Goal: Leave review/rating

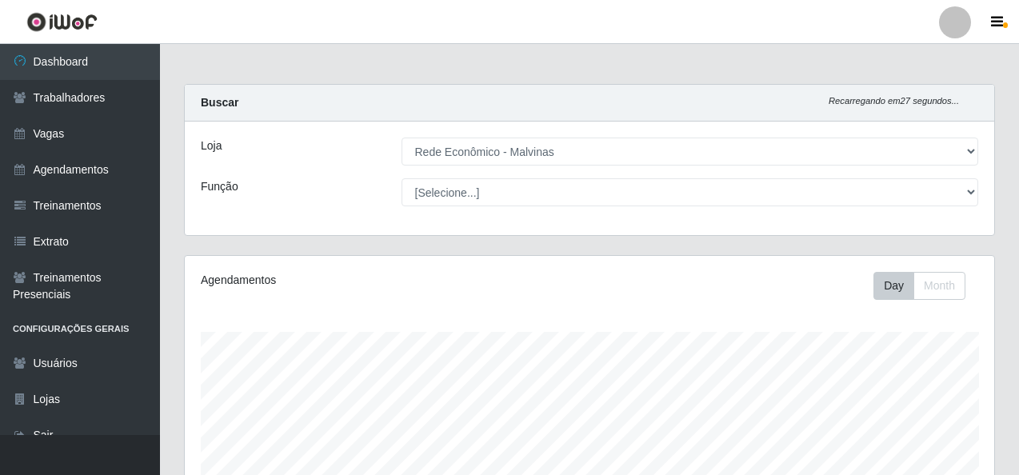
select select "194"
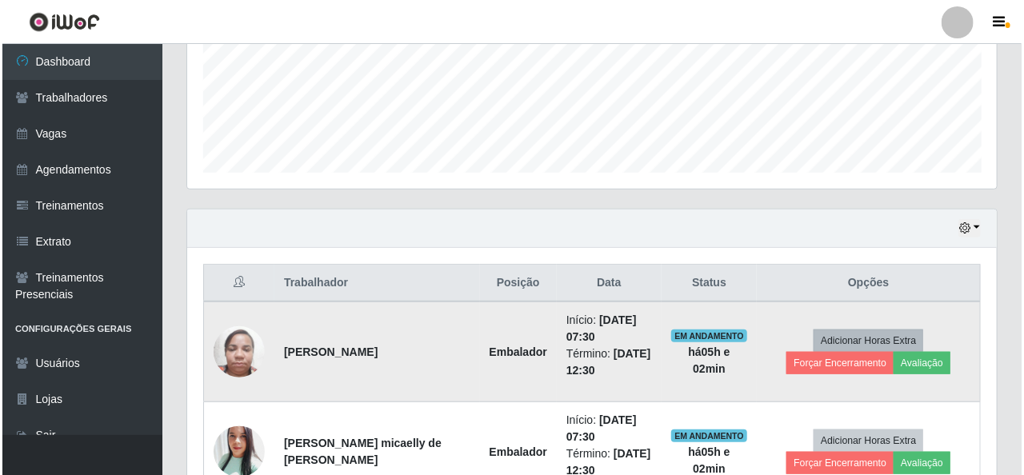
scroll to position [332, 809]
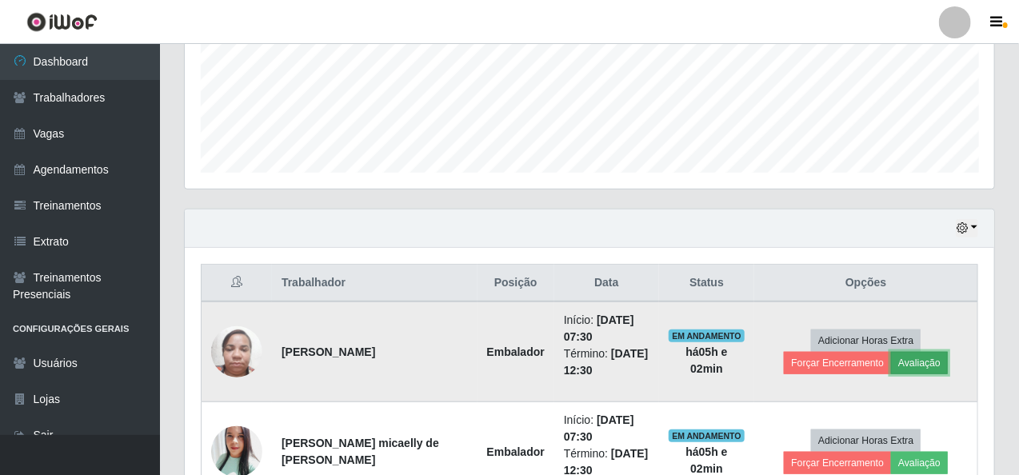
click at [891, 365] on button "Avaliação" at bounding box center [919, 363] width 57 height 22
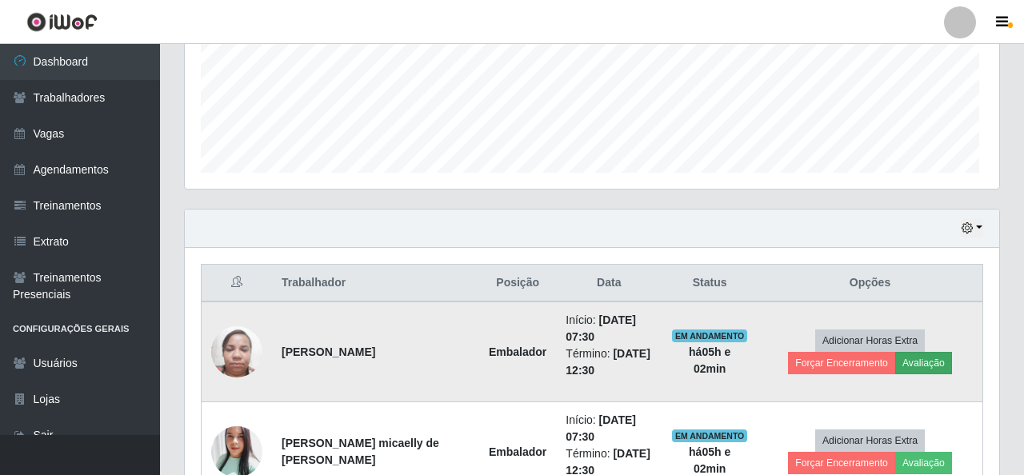
scroll to position [332, 803]
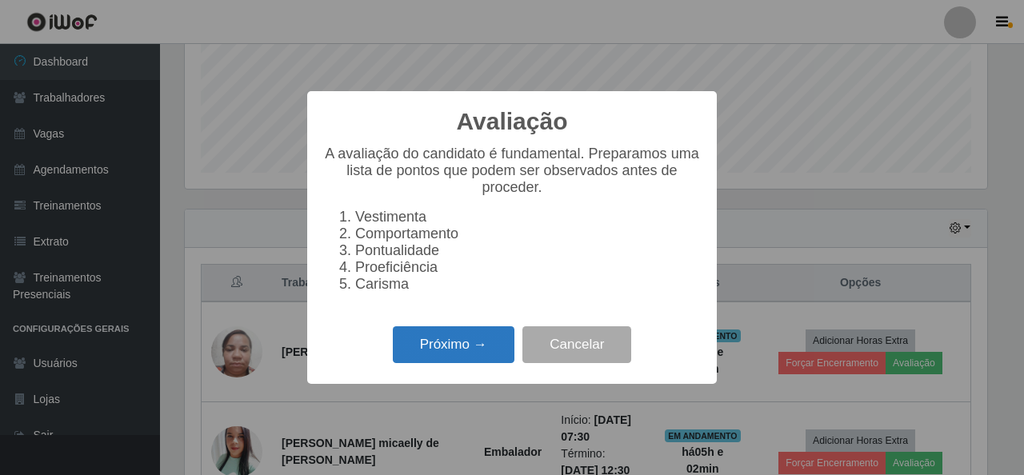
click at [470, 348] on button "Próximo →" at bounding box center [454, 345] width 122 height 38
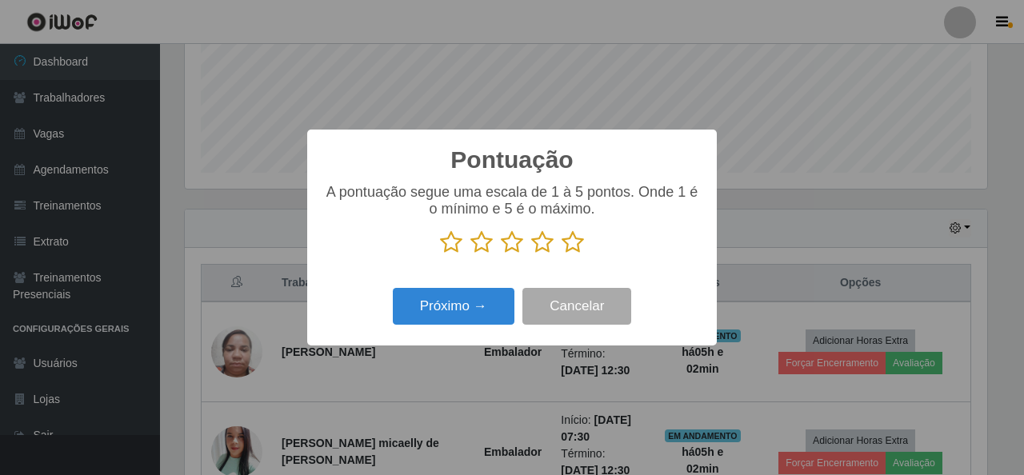
scroll to position [799466, 798995]
click at [576, 242] on icon at bounding box center [572, 242] width 22 height 24
click at [561, 254] on input "radio" at bounding box center [561, 254] width 0 height 0
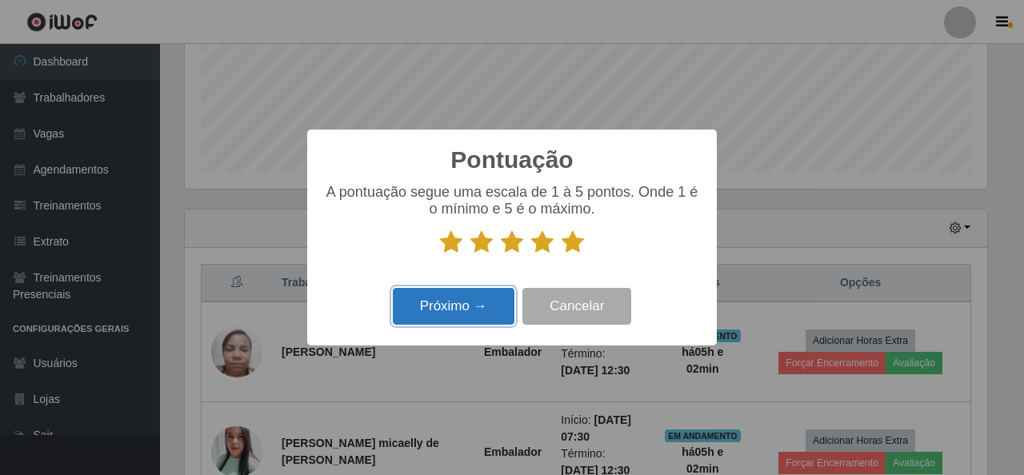
click at [450, 307] on button "Próximo →" at bounding box center [454, 307] width 122 height 38
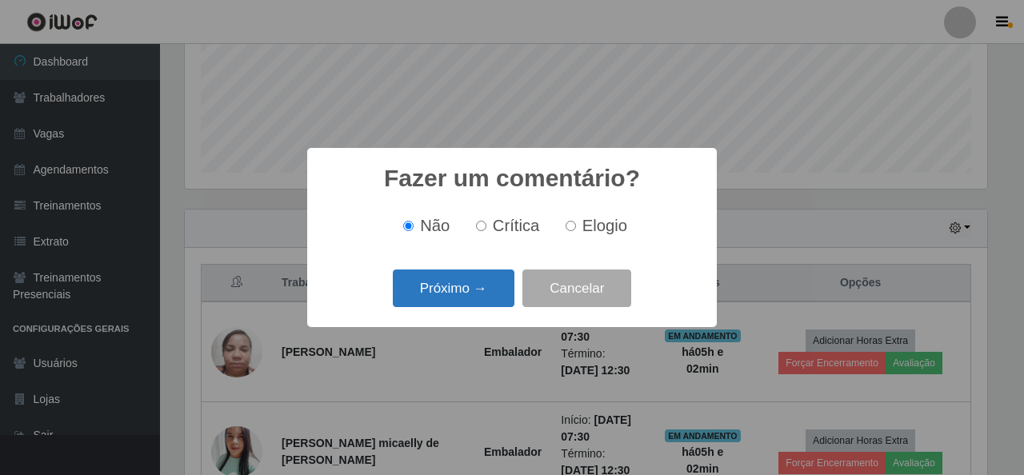
click at [450, 289] on button "Próximo →" at bounding box center [454, 289] width 122 height 38
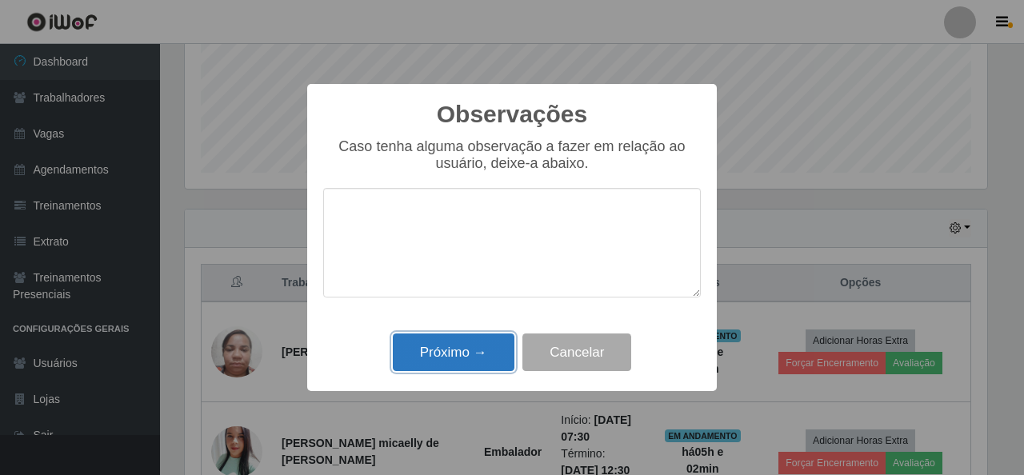
click at [449, 350] on button "Próximo →" at bounding box center [454, 353] width 122 height 38
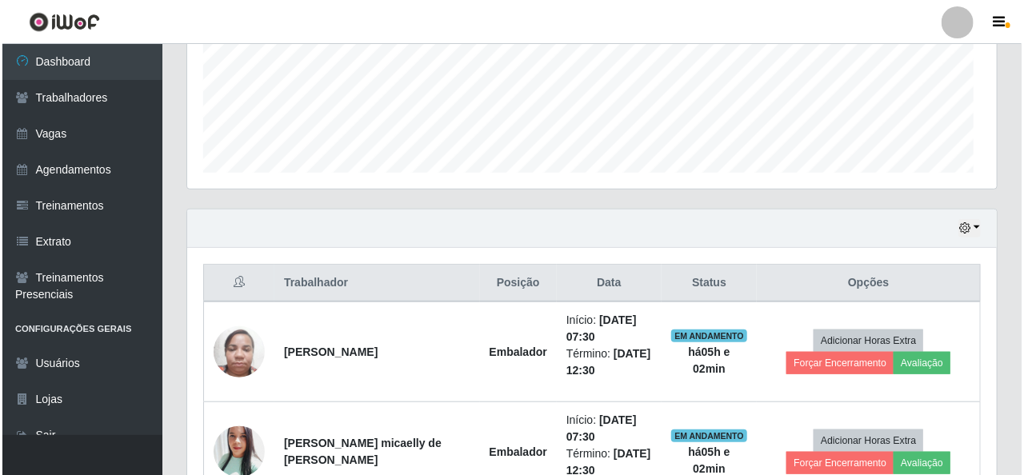
scroll to position [332, 809]
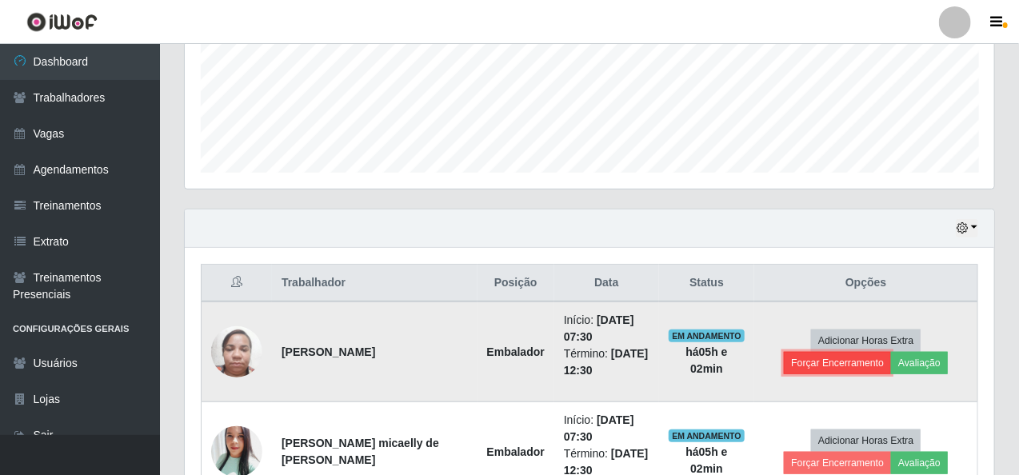
click at [891, 352] on button "Forçar Encerramento" at bounding box center [837, 363] width 107 height 22
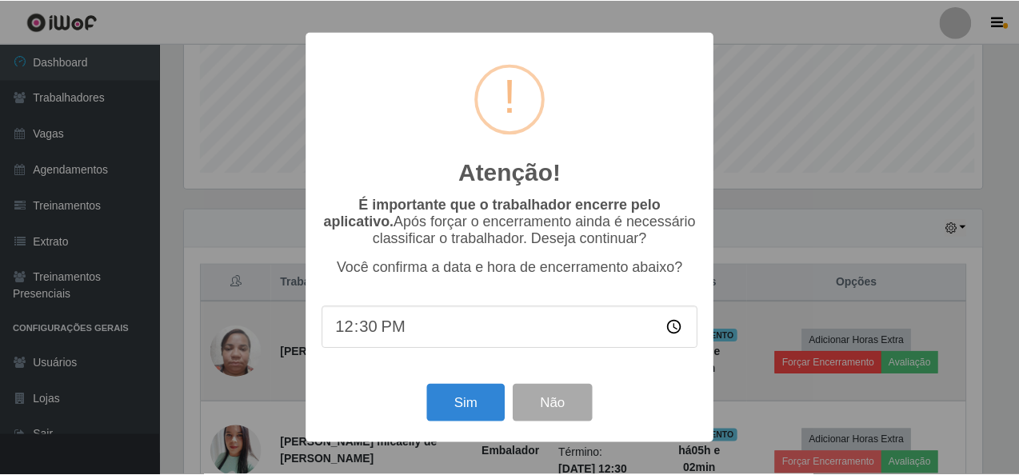
scroll to position [332, 803]
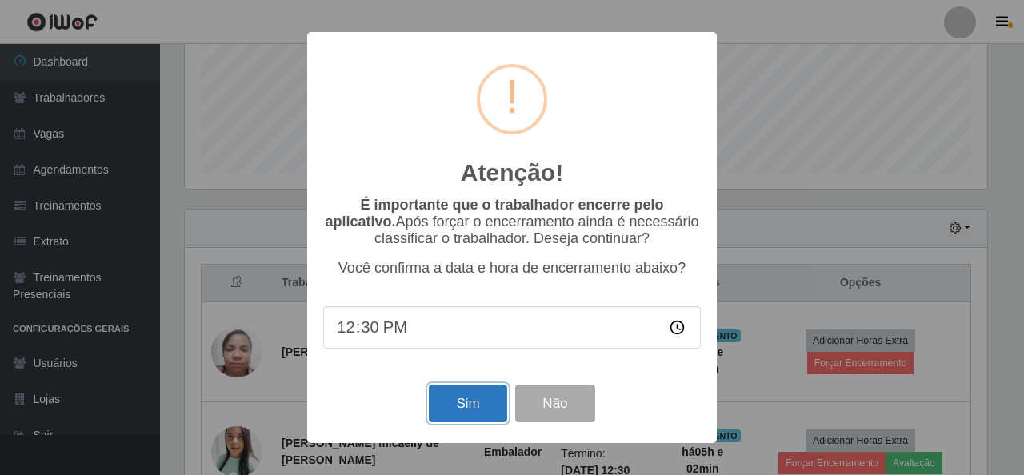
click at [477, 407] on button "Sim" at bounding box center [468, 404] width 78 height 38
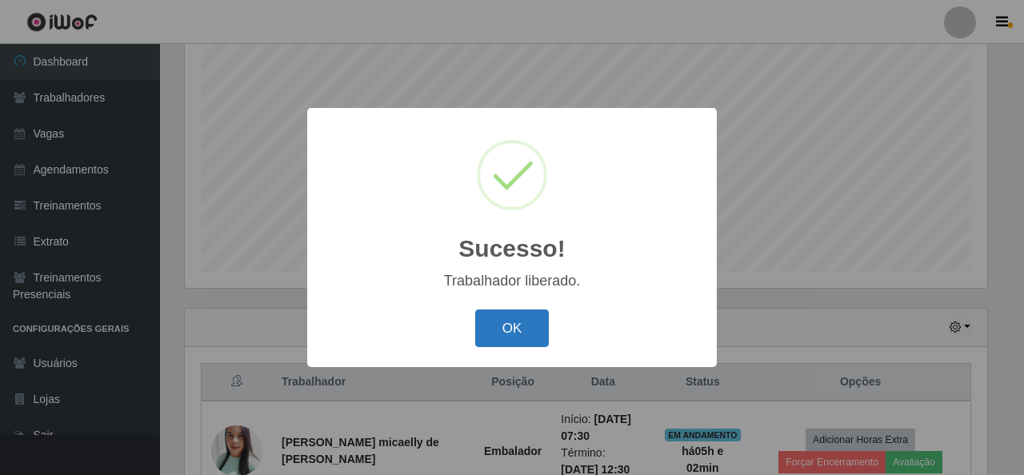
click at [509, 324] on button "OK" at bounding box center [512, 329] width 74 height 38
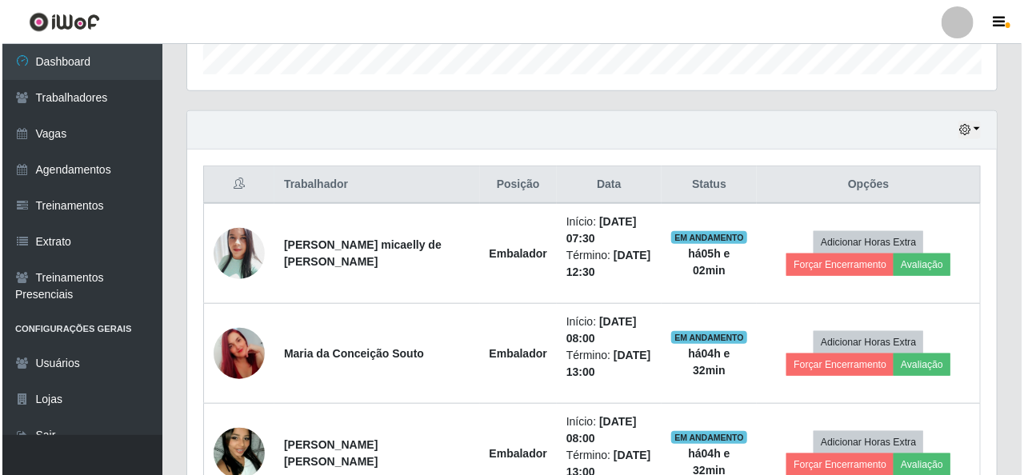
scroll to position [540, 0]
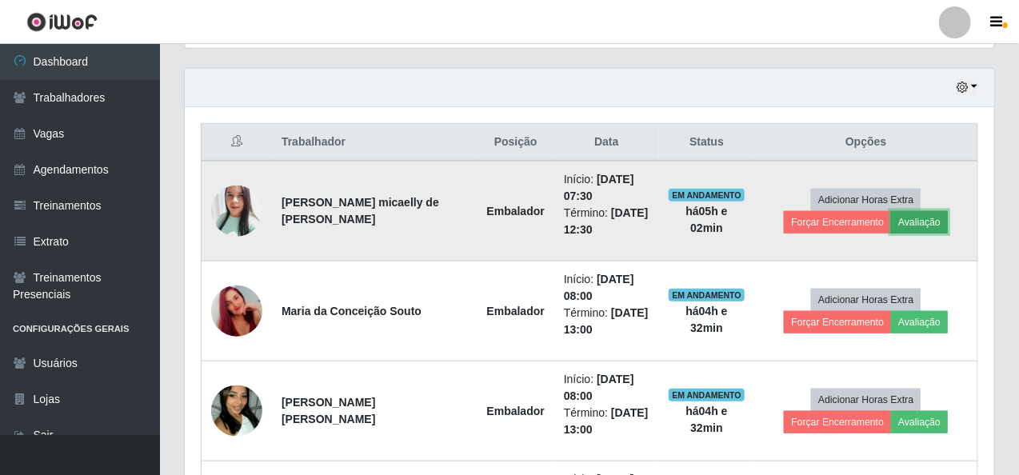
click at [891, 222] on button "Avaliação" at bounding box center [919, 222] width 57 height 22
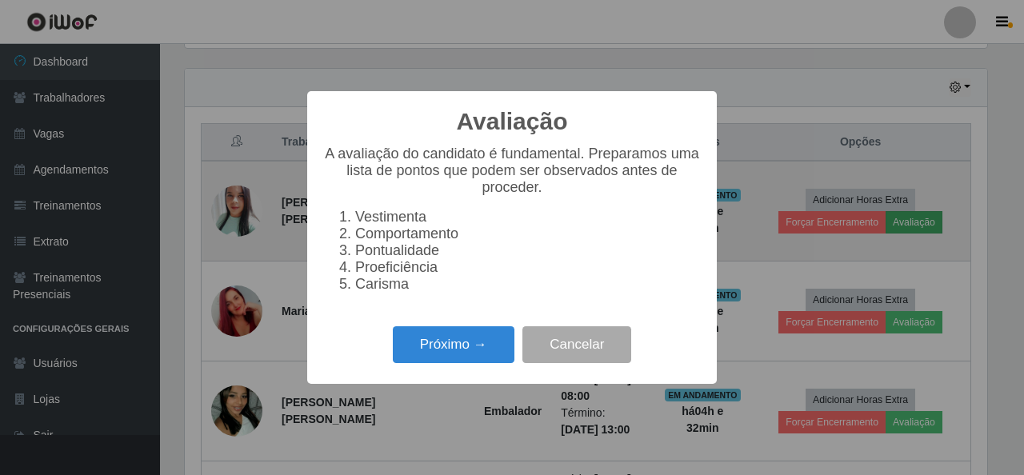
scroll to position [332, 803]
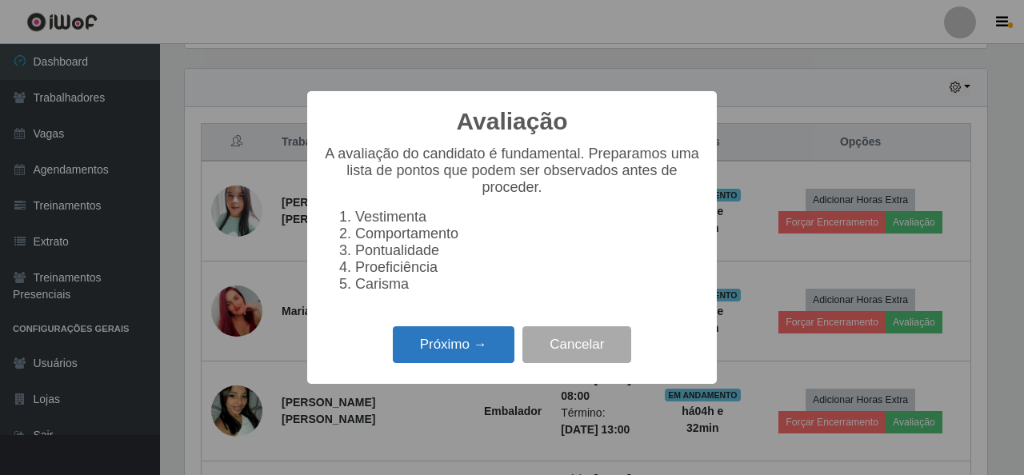
click at [440, 358] on button "Próximo →" at bounding box center [454, 345] width 122 height 38
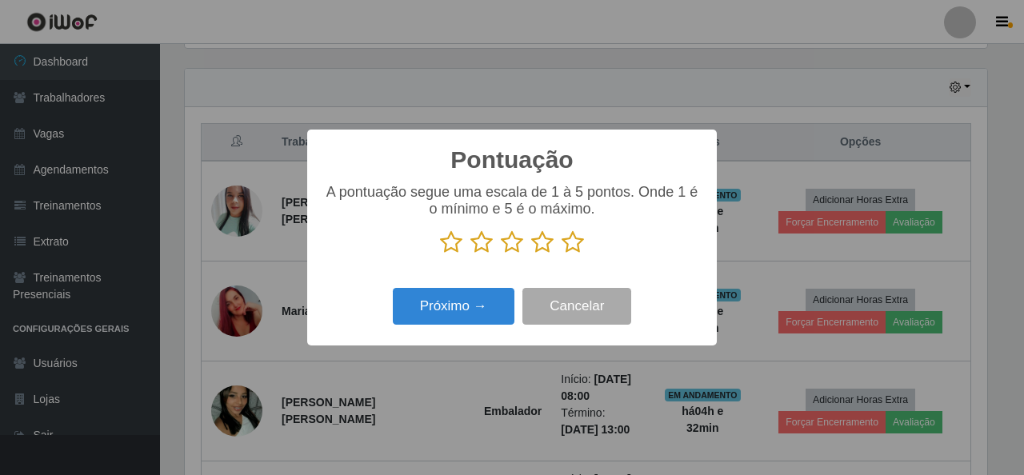
click at [573, 243] on icon at bounding box center [572, 242] width 22 height 24
click at [561, 254] on input "radio" at bounding box center [561, 254] width 0 height 0
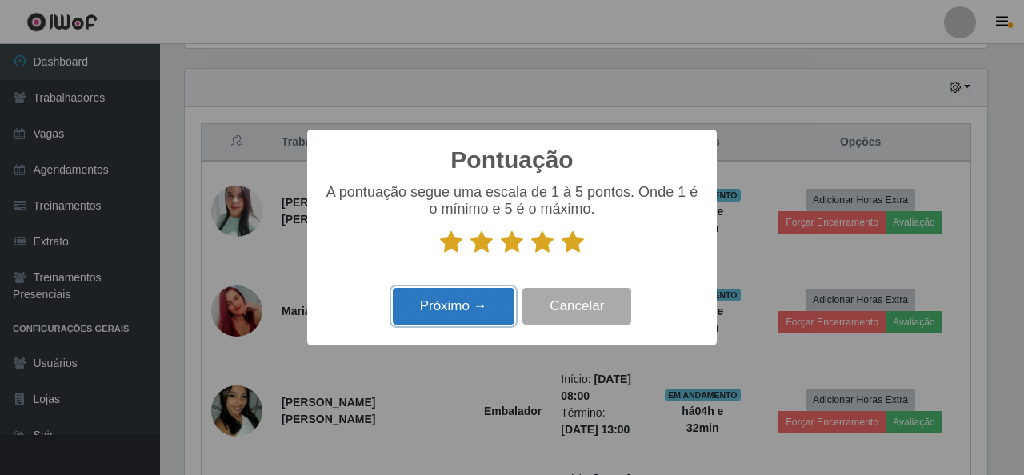
click at [462, 299] on button "Próximo →" at bounding box center [454, 307] width 122 height 38
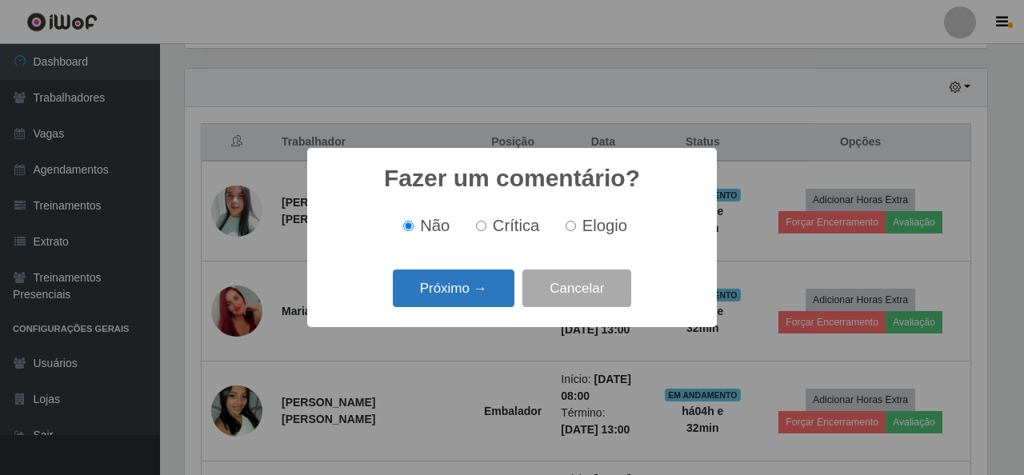
click at [467, 295] on button "Próximo →" at bounding box center [454, 289] width 122 height 38
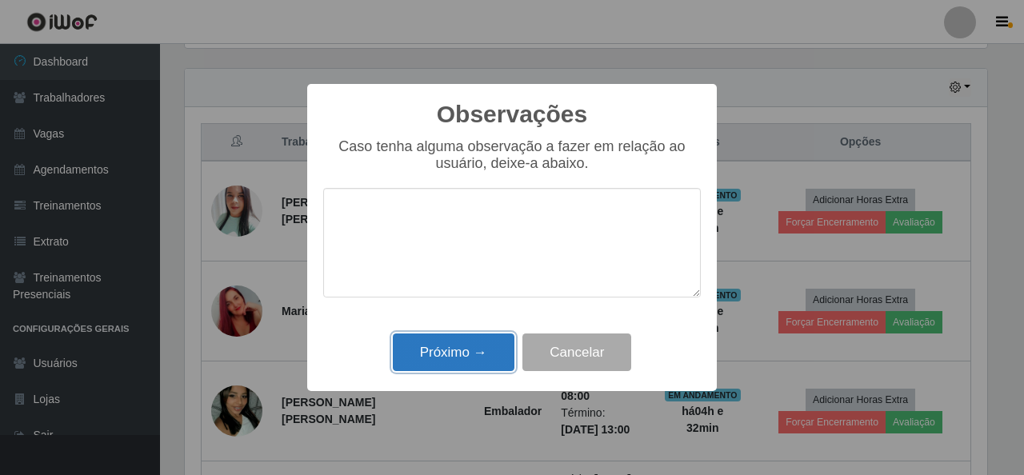
click at [445, 353] on button "Próximo →" at bounding box center [454, 353] width 122 height 38
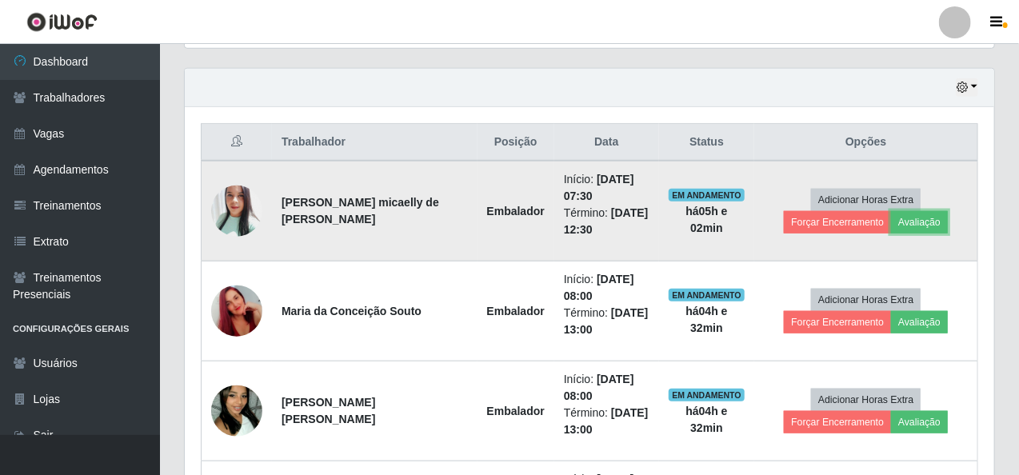
scroll to position [332, 809]
click at [891, 211] on button "Forçar Encerramento" at bounding box center [837, 222] width 107 height 22
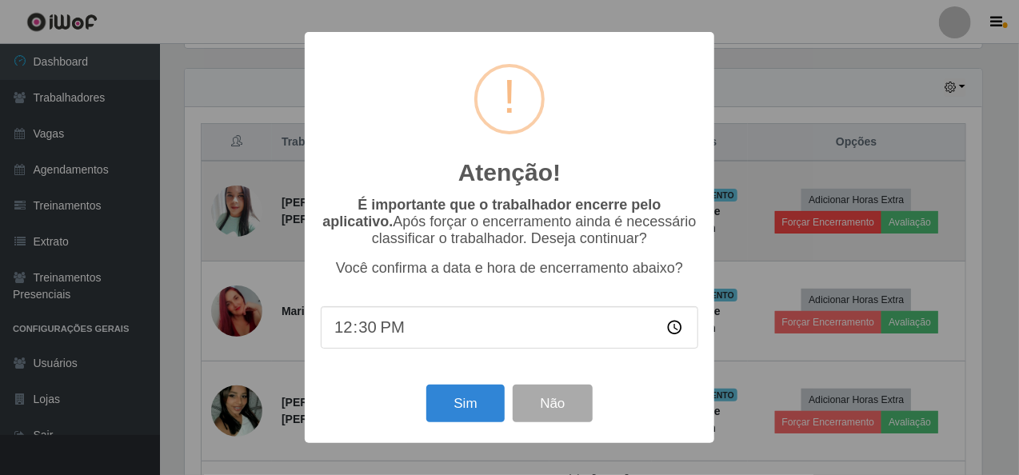
scroll to position [332, 803]
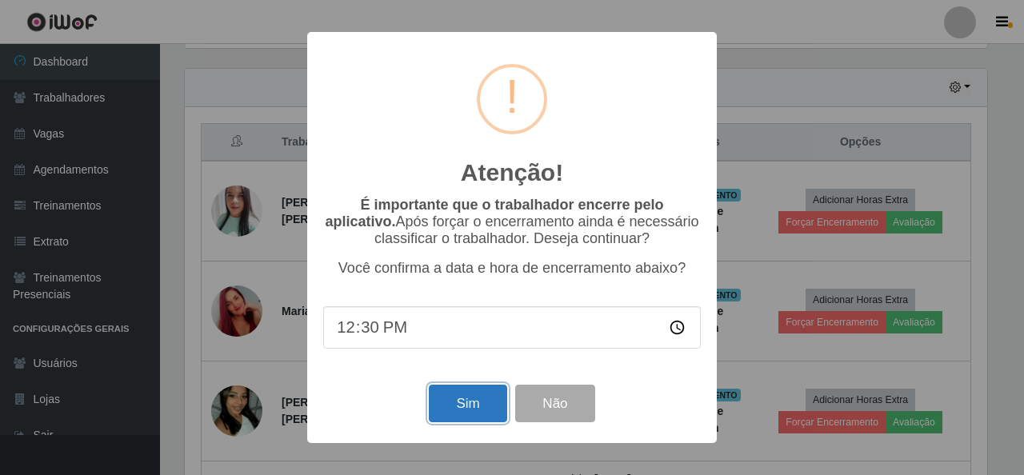
click at [465, 397] on button "Sim" at bounding box center [468, 404] width 78 height 38
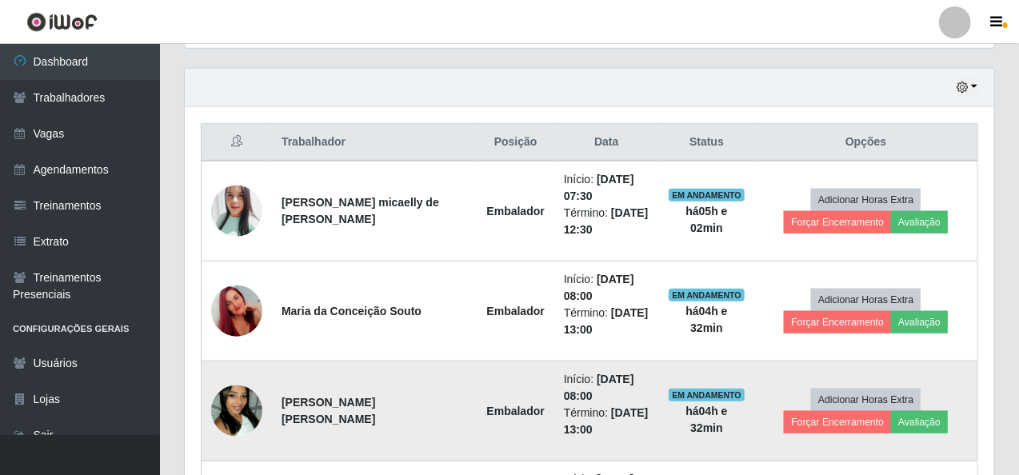
scroll to position [0, 0]
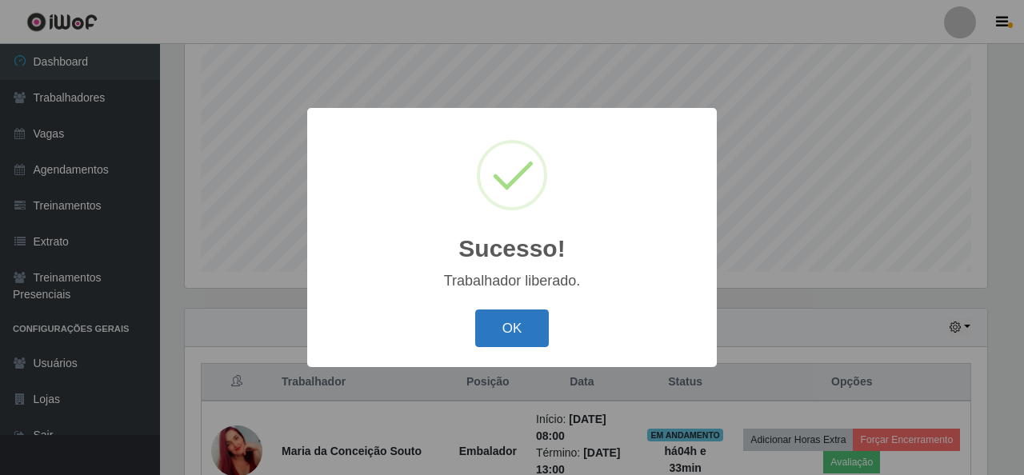
click at [517, 318] on button "OK" at bounding box center [512, 329] width 74 height 38
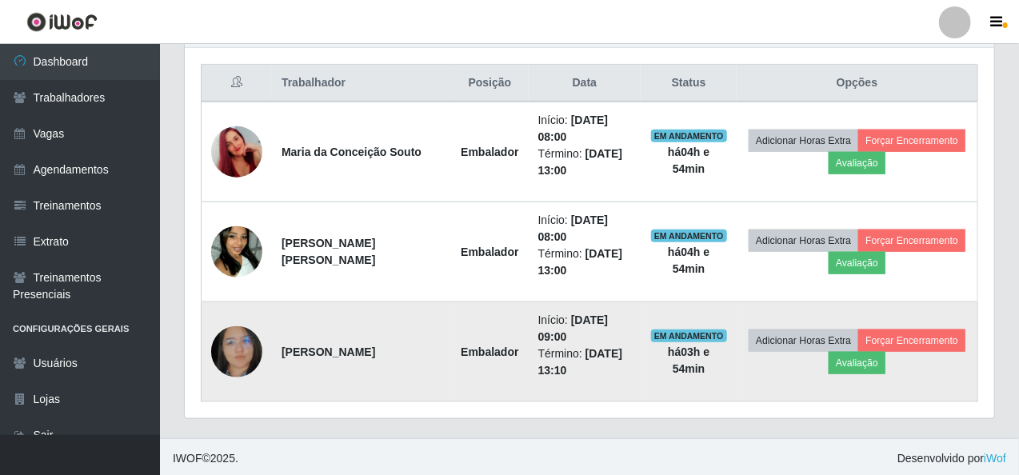
scroll to position [519, 0]
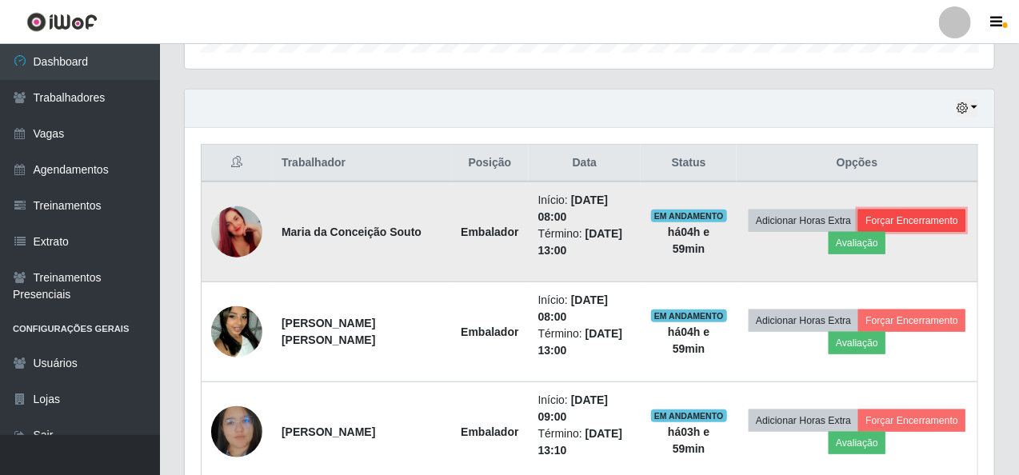
click at [879, 216] on button "Forçar Encerramento" at bounding box center [911, 221] width 107 height 22
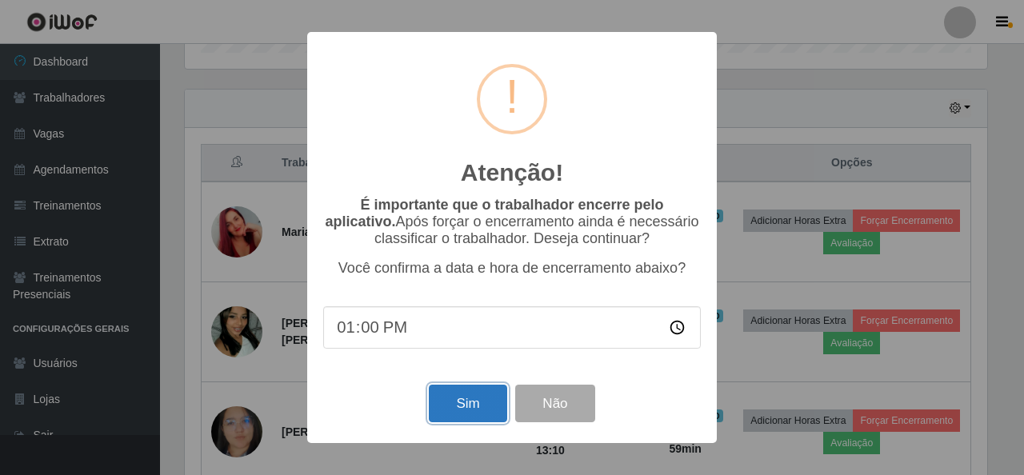
click at [464, 407] on button "Sim" at bounding box center [468, 404] width 78 height 38
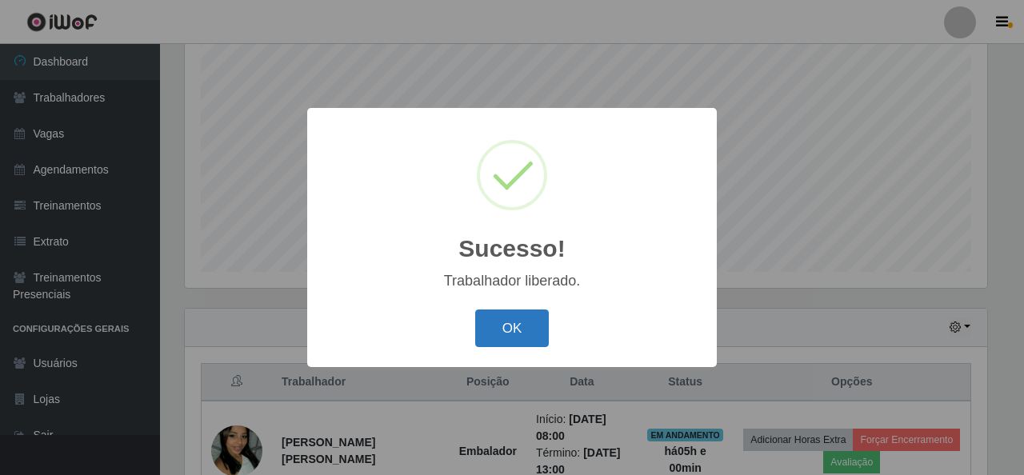
click at [537, 318] on button "OK" at bounding box center [512, 329] width 74 height 38
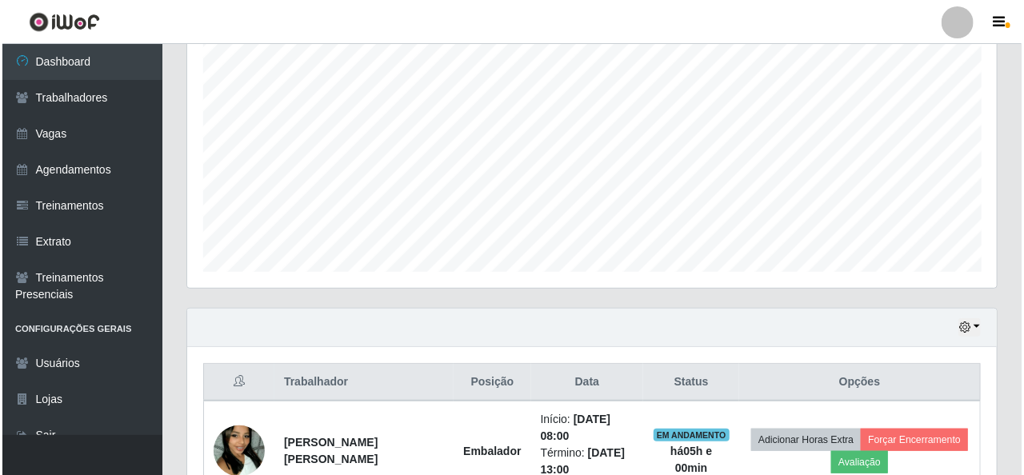
scroll to position [460, 0]
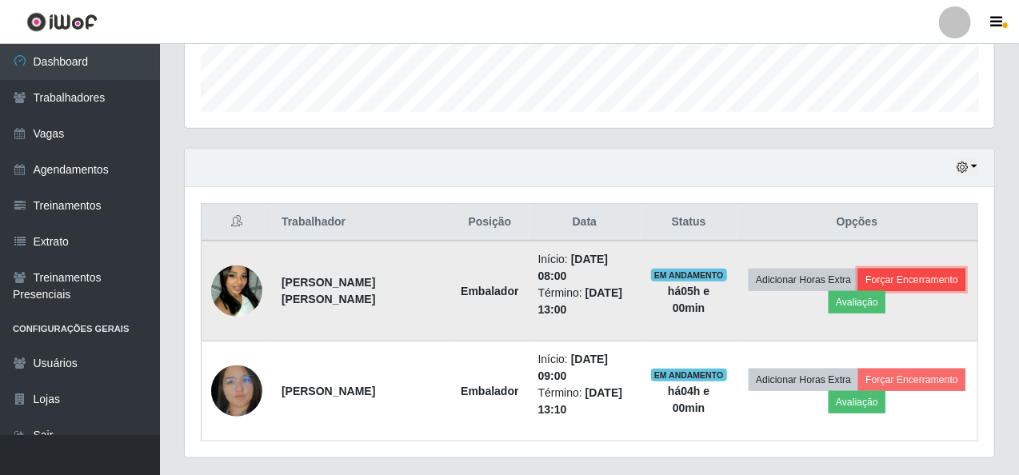
click at [894, 276] on button "Forçar Encerramento" at bounding box center [911, 280] width 107 height 22
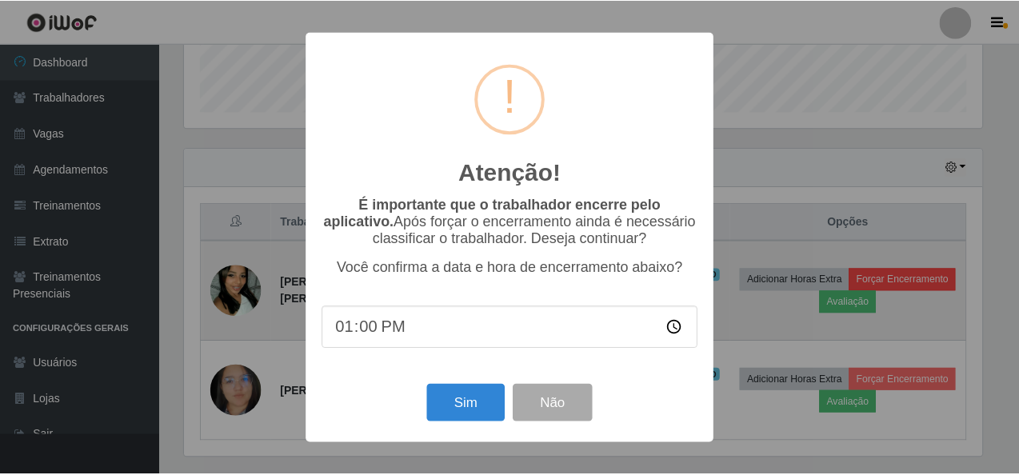
scroll to position [332, 803]
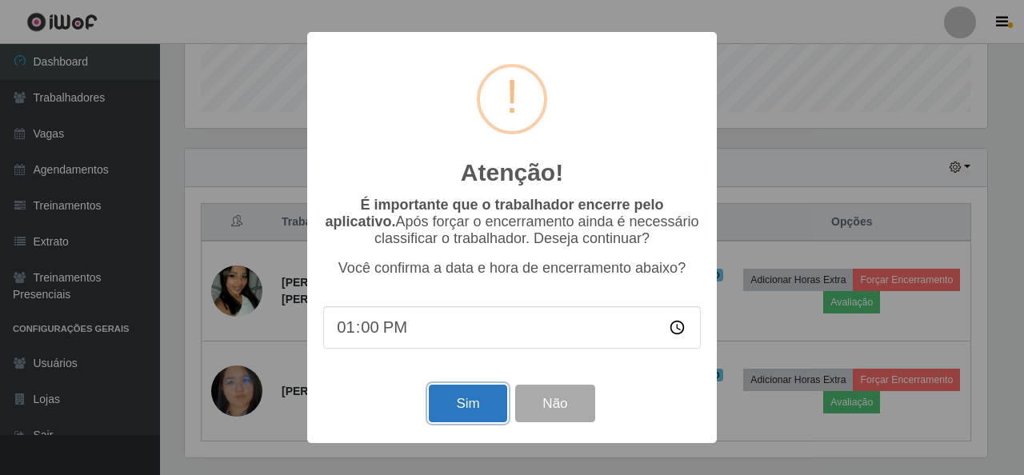
click at [463, 400] on button "Sim" at bounding box center [468, 404] width 78 height 38
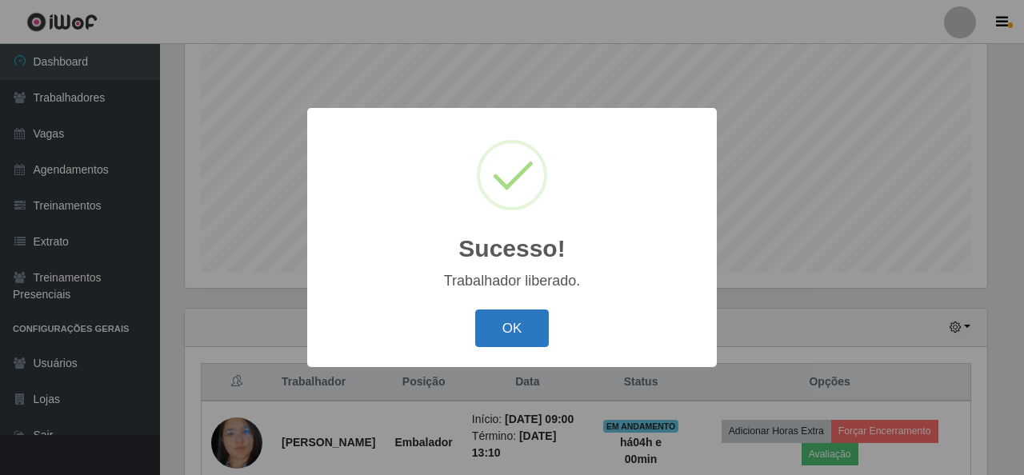
click at [509, 334] on button "OK" at bounding box center [512, 329] width 74 height 38
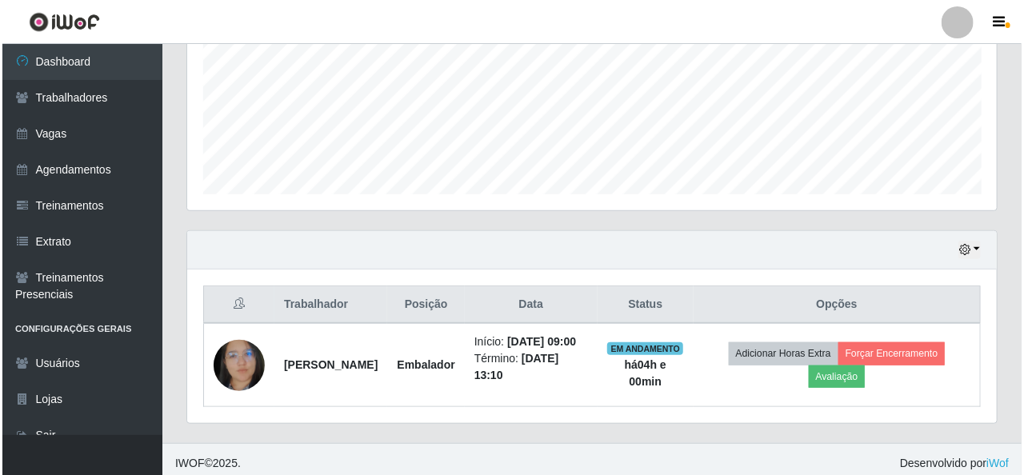
scroll to position [383, 0]
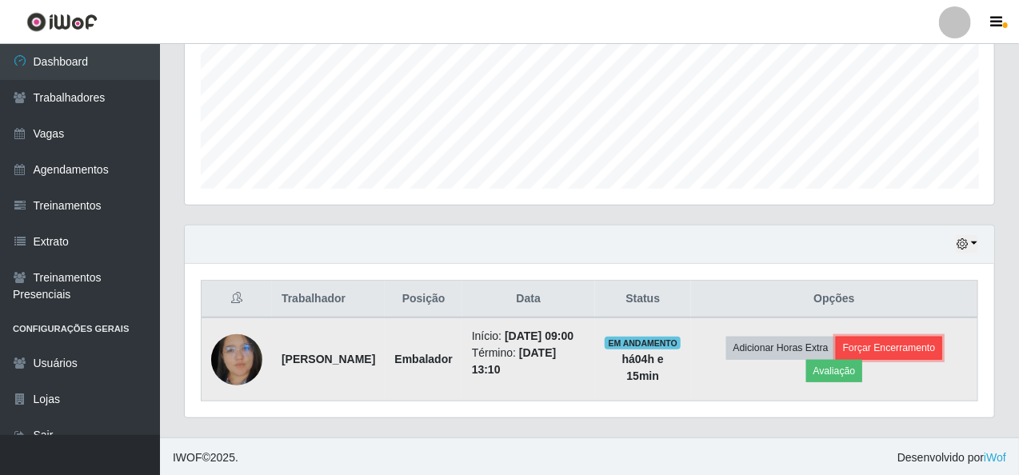
click at [900, 344] on button "Forçar Encerramento" at bounding box center [889, 348] width 107 height 22
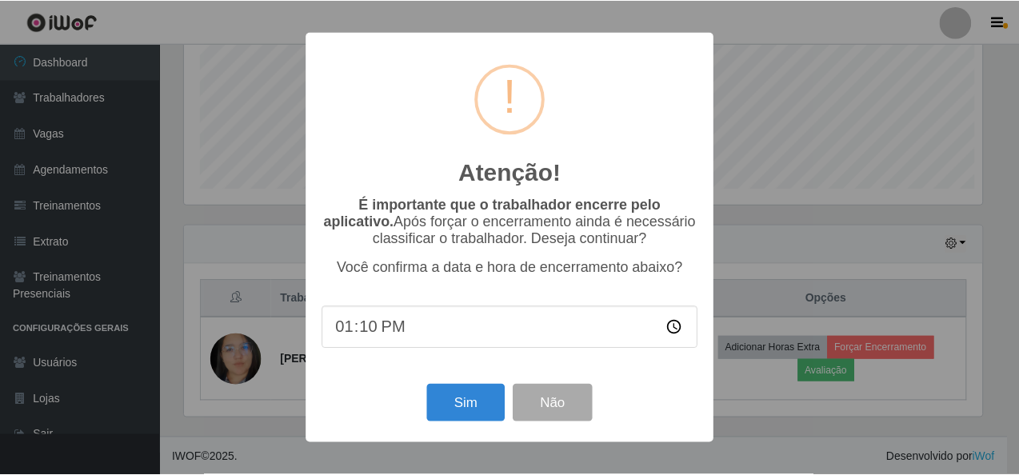
scroll to position [332, 803]
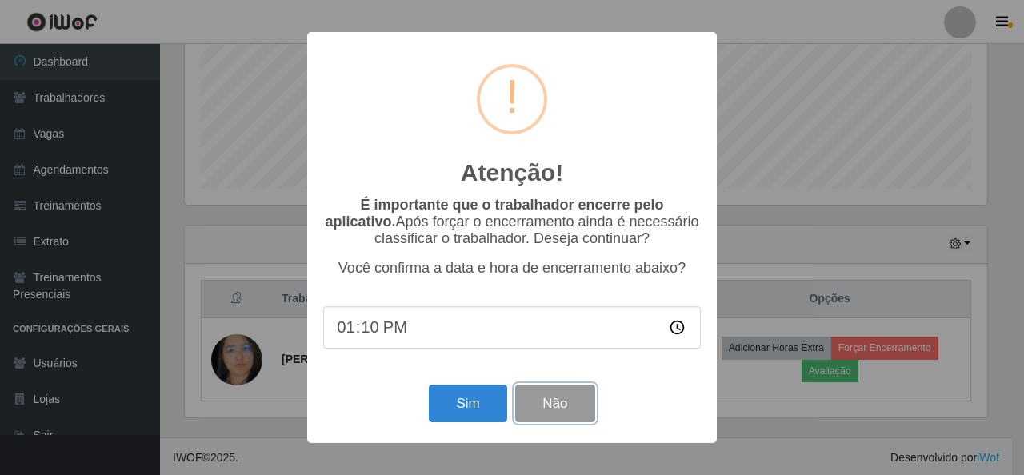
click at [519, 410] on button "Não" at bounding box center [554, 404] width 79 height 38
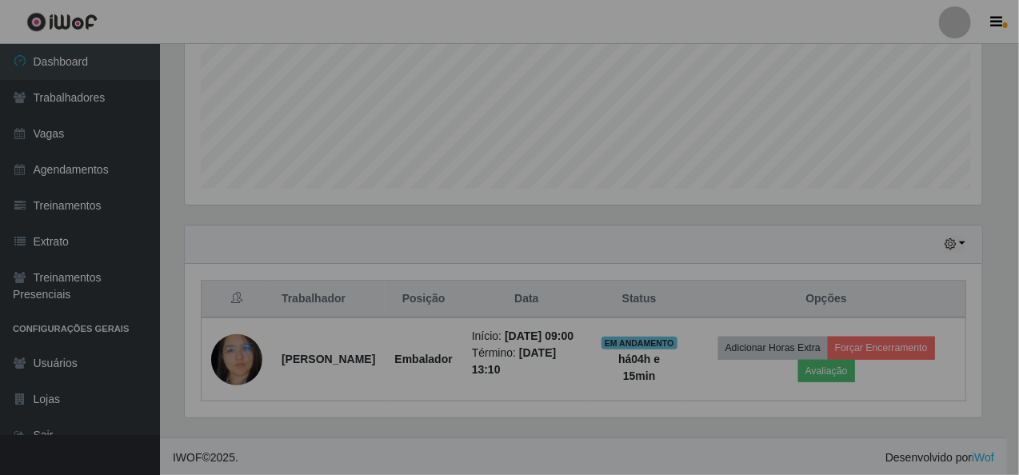
scroll to position [332, 809]
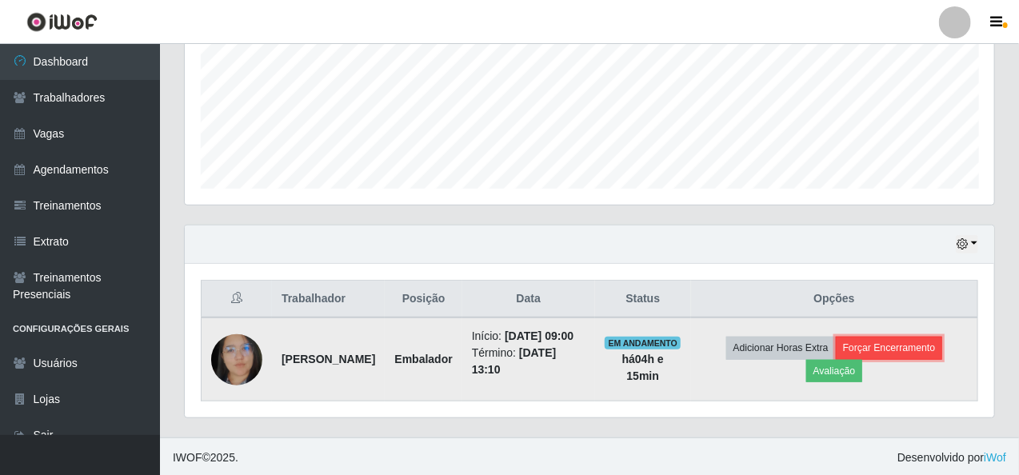
click at [887, 346] on button "Forçar Encerramento" at bounding box center [889, 348] width 107 height 22
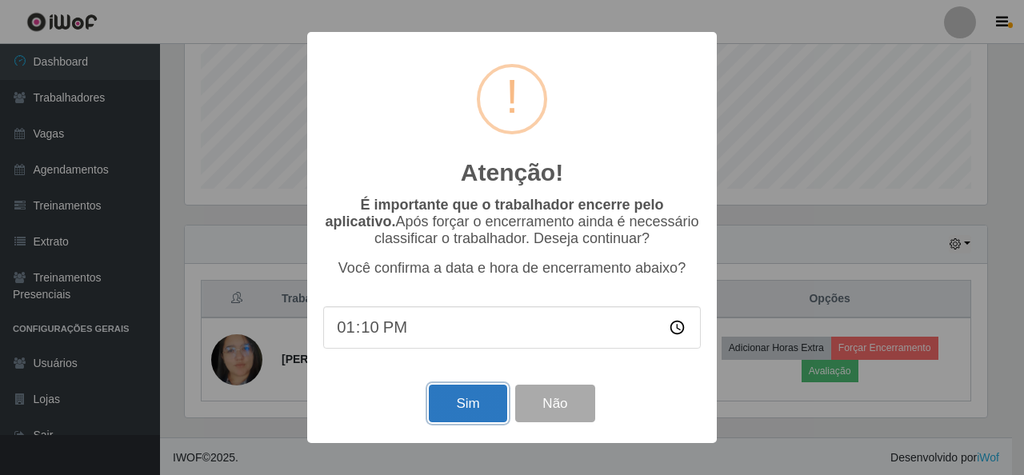
click at [432, 399] on button "Sim" at bounding box center [468, 404] width 78 height 38
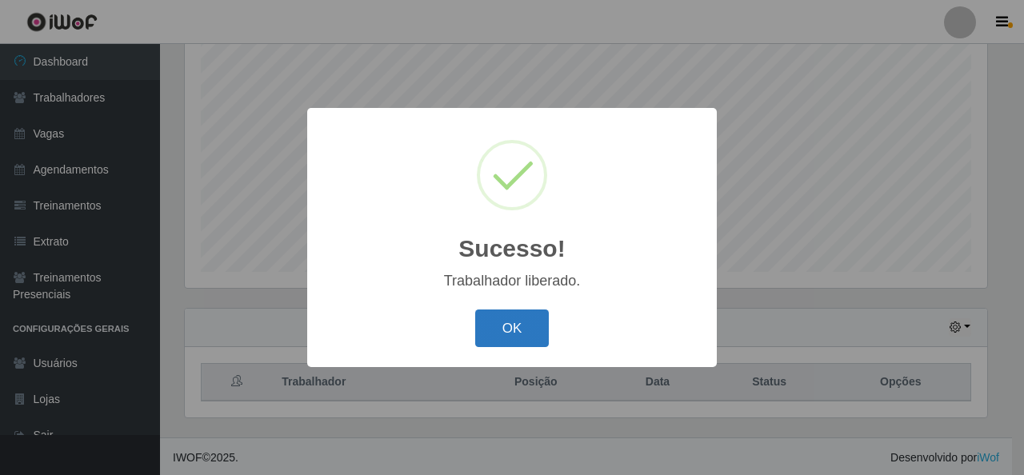
click at [534, 332] on button "OK" at bounding box center [512, 329] width 74 height 38
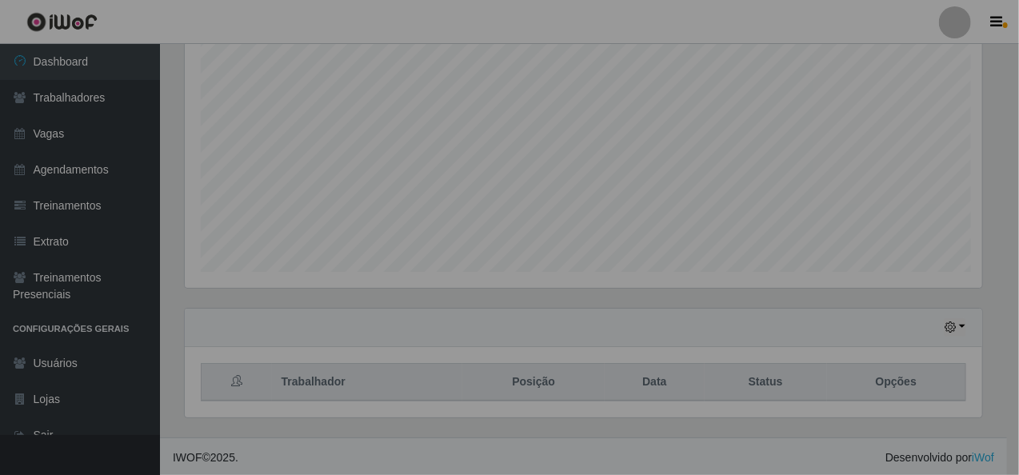
scroll to position [332, 809]
